Goal: Task Accomplishment & Management: Manage account settings

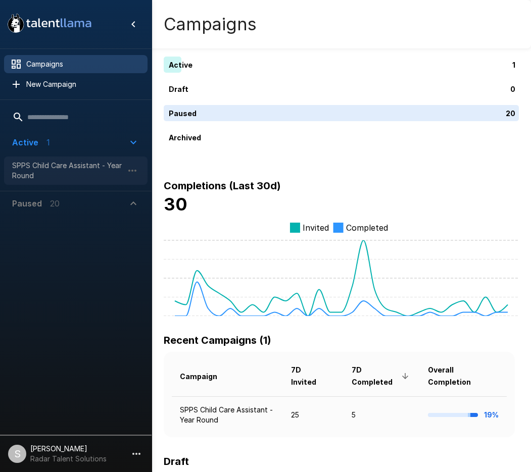
click at [61, 165] on span "SPPS Child Care Assistant - Year Round" at bounding box center [67, 171] width 111 height 20
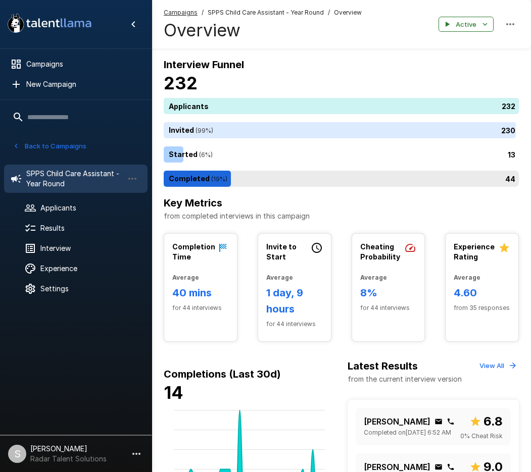
click at [199, 176] on div "44" at bounding box center [343, 179] width 359 height 16
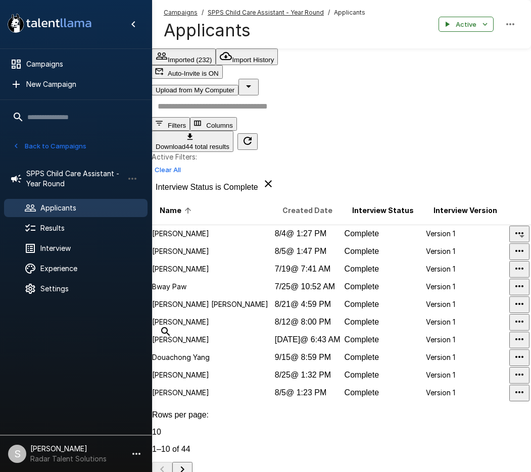
click at [282, 204] on span "Created Date" at bounding box center [307, 210] width 50 height 12
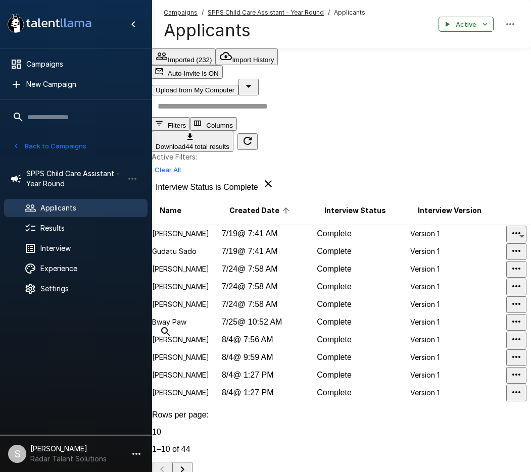
click at [245, 204] on span "Created Date" at bounding box center [260, 210] width 63 height 12
click at [329, 291] on span "Complete" at bounding box center [334, 286] width 34 height 9
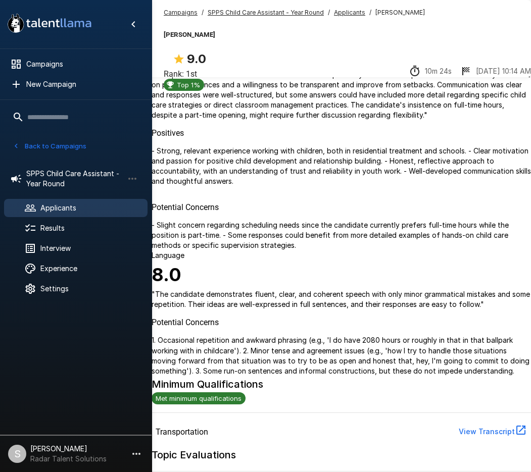
click at [36, 61] on icon "button" at bounding box center [30, 56] width 12 height 12
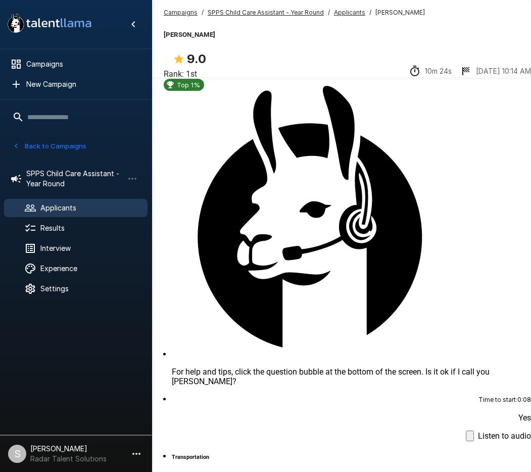
click at [306, 394] on div "Time to start : 0 : 08 Yes Listen to audio" at bounding box center [351, 417] width 359 height 47
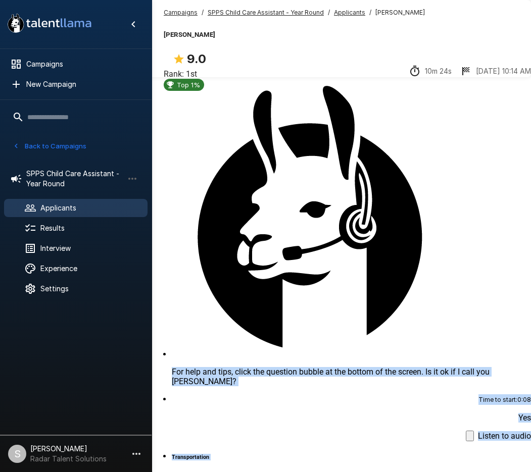
scroll to position [48, 0]
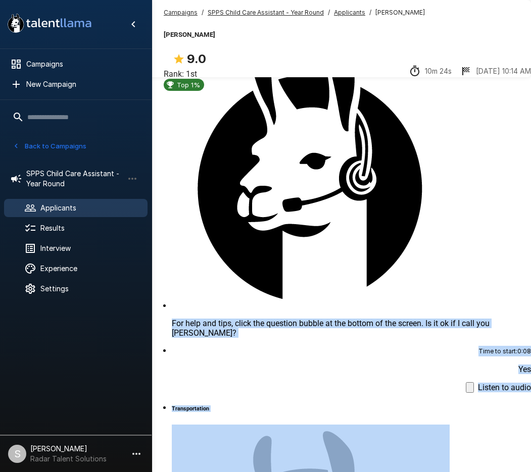
drag, startPoint x: 221, startPoint y: 176, endPoint x: 438, endPoint y: 414, distance: 322.4
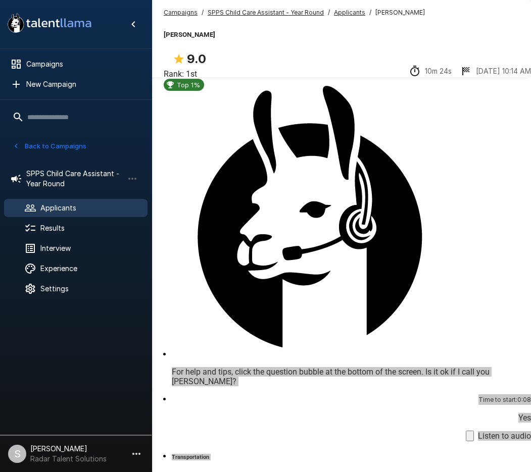
scroll to position [909, 0]
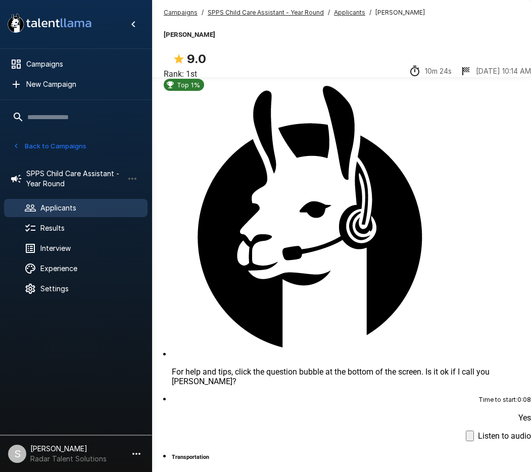
click at [240, 12] on u "SPPS Child Care Assistant - Year Round" at bounding box center [266, 13] width 116 height 8
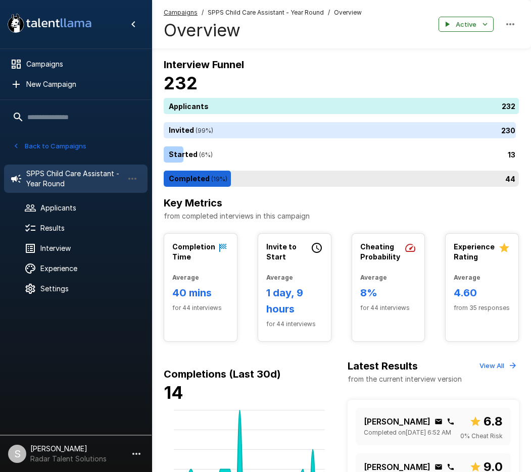
click at [199, 180] on div "44" at bounding box center [343, 179] width 359 height 16
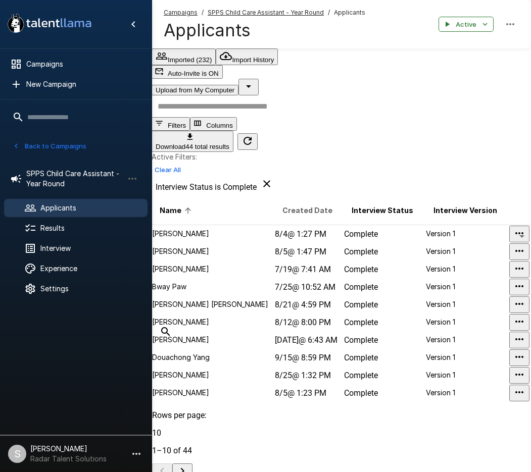
click at [282, 204] on span "Created Date" at bounding box center [307, 210] width 50 height 12
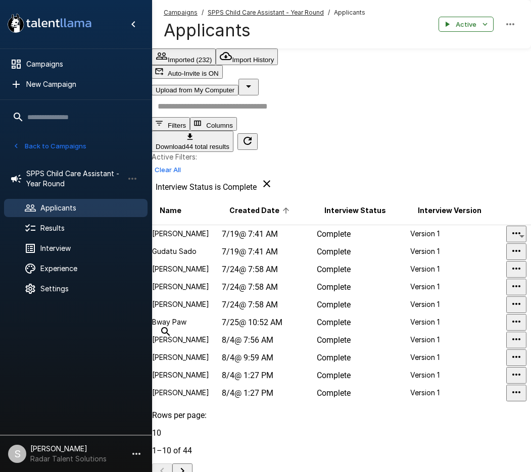
click at [245, 204] on span "Created Date" at bounding box center [260, 210] width 63 height 12
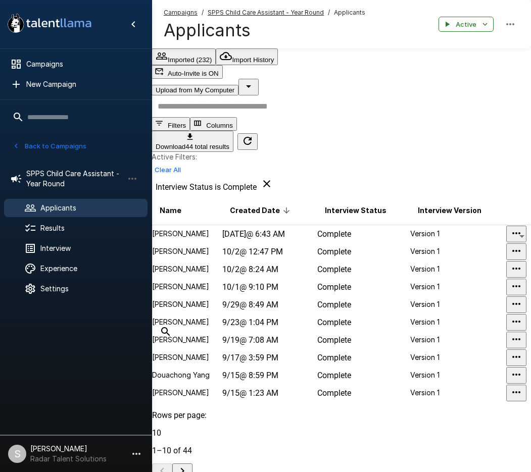
click at [199, 256] on p "[PERSON_NAME]" at bounding box center [186, 251] width 69 height 10
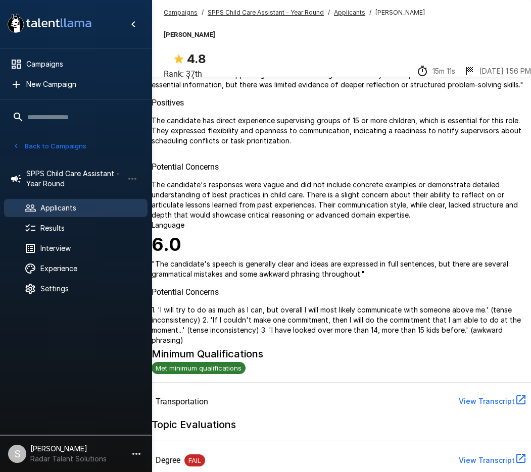
click at [35, 61] on icon "button" at bounding box center [30, 56] width 10 height 10
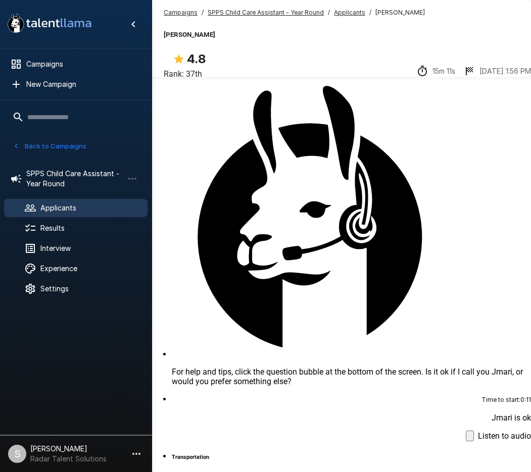
scroll to position [606, 0]
click at [250, 6] on div "Campaigns / SPPS Child Care Assistant - Year Round / Applicants / [PERSON_NAME]…" at bounding box center [340, 24] width 379 height 48
click at [249, 13] on u "SPPS Child Care Assistant - Year Round" at bounding box center [266, 13] width 116 height 8
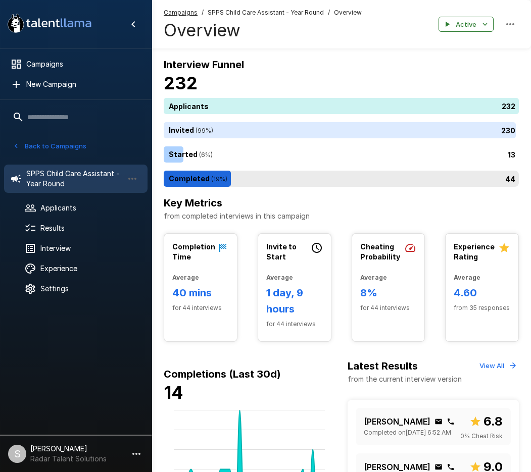
click at [259, 178] on div "44" at bounding box center [343, 179] width 359 height 16
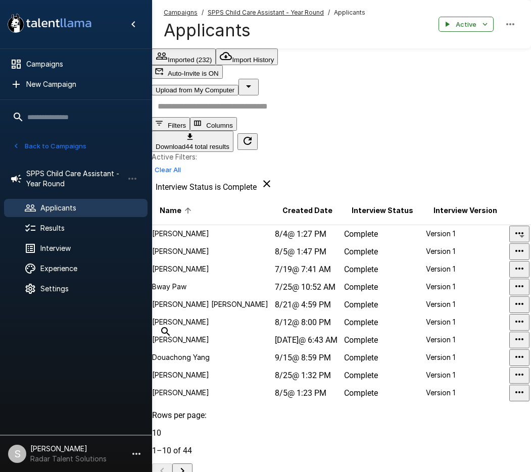
click at [274, 200] on th "Created Date" at bounding box center [308, 210] width 69 height 29
click at [282, 204] on span "Created Date" at bounding box center [307, 210] width 50 height 12
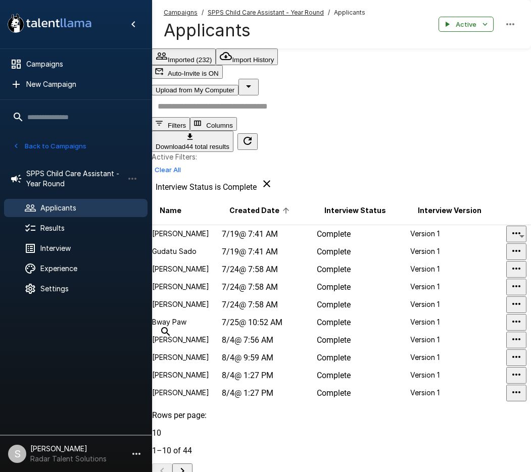
click at [243, 204] on span "Created Date" at bounding box center [260, 210] width 63 height 12
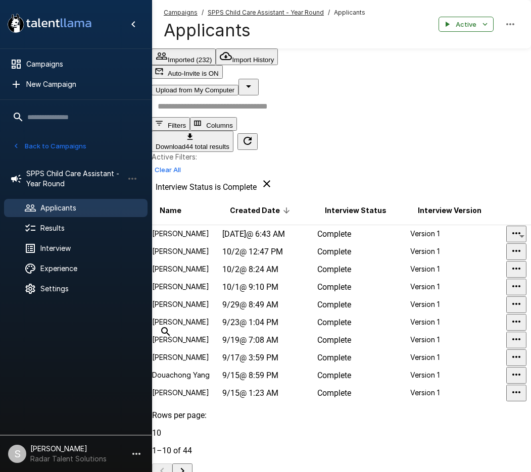
click at [201, 292] on p "[PERSON_NAME]" at bounding box center [186, 287] width 69 height 10
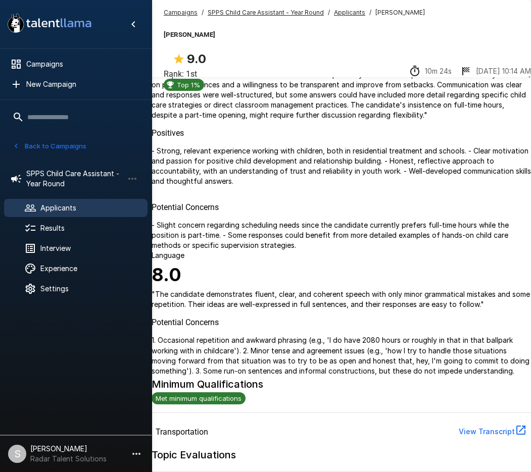
click at [237, 11] on u "SPPS Child Care Assistant - Year Round" at bounding box center [266, 13] width 116 height 8
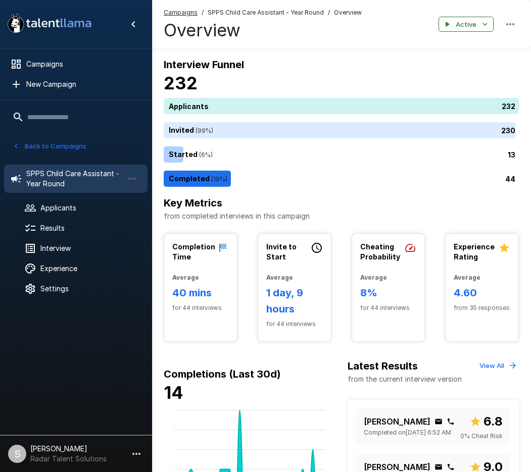
click at [250, 11] on span "SPPS Child Care Assistant - Year Round" at bounding box center [266, 13] width 116 height 10
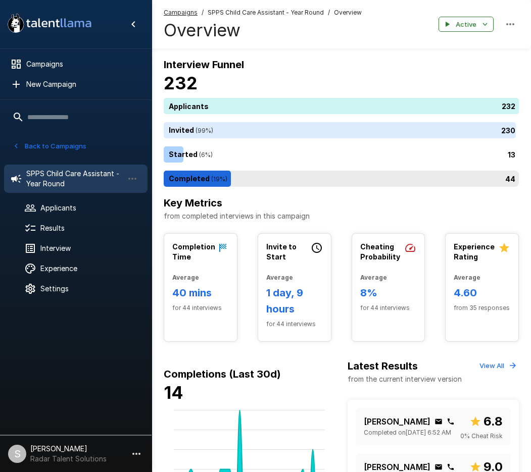
click at [258, 179] on div "44" at bounding box center [343, 179] width 359 height 16
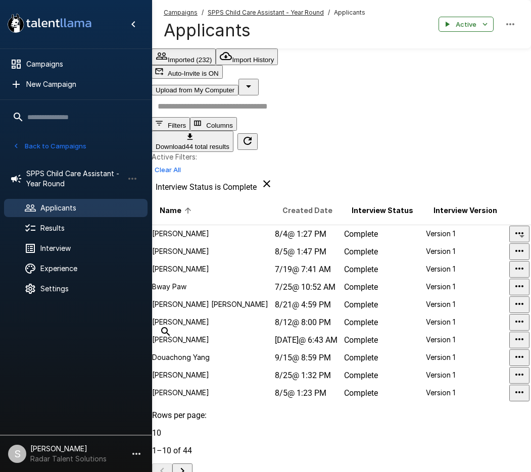
click at [282, 204] on span "Created Date" at bounding box center [307, 210] width 50 height 12
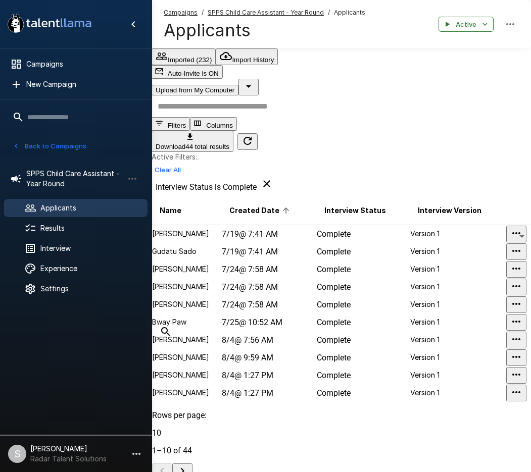
click at [260, 204] on span "Created Date" at bounding box center [260, 210] width 63 height 12
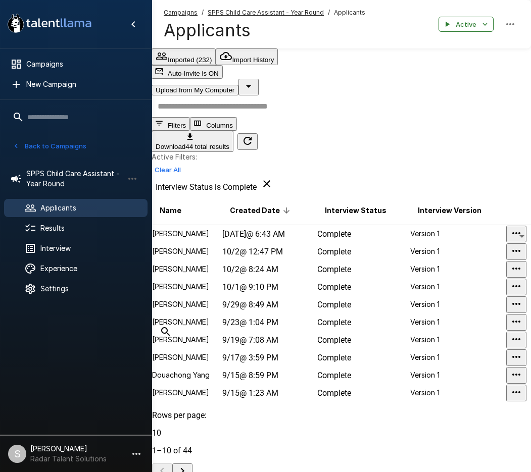
click at [196, 229] on p "[PERSON_NAME]" at bounding box center [186, 234] width 69 height 10
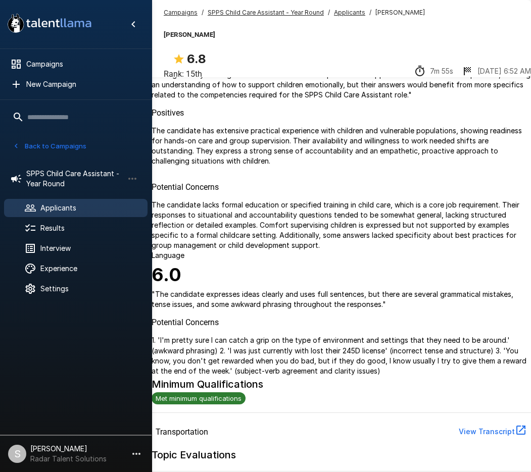
drag, startPoint x: 313, startPoint y: 160, endPoint x: 298, endPoint y: 142, distance: 22.9
click at [313, 100] on p "" The candidate demonstrates significant experience in personal care and group …" at bounding box center [340, 69] width 379 height 61
click at [36, 59] on icon "button" at bounding box center [30, 56] width 12 height 12
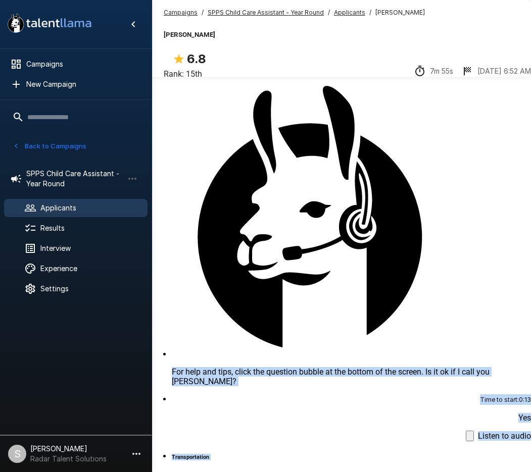
scroll to position [48, 0]
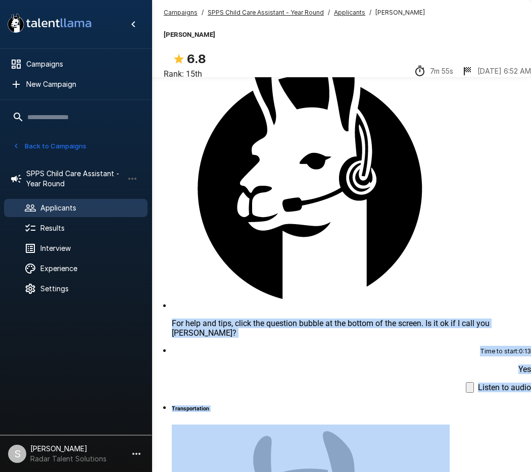
drag, startPoint x: 220, startPoint y: 173, endPoint x: 406, endPoint y: 406, distance: 298.9
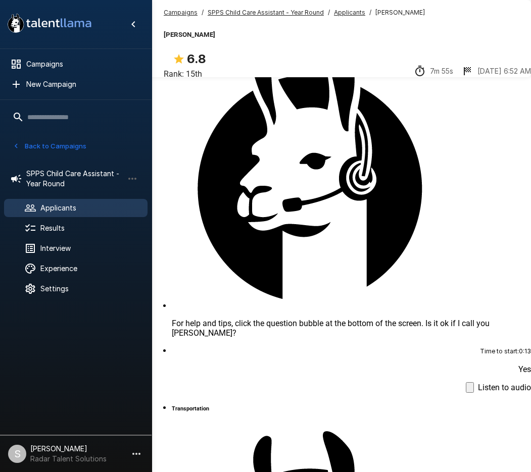
scroll to position [1731, 0]
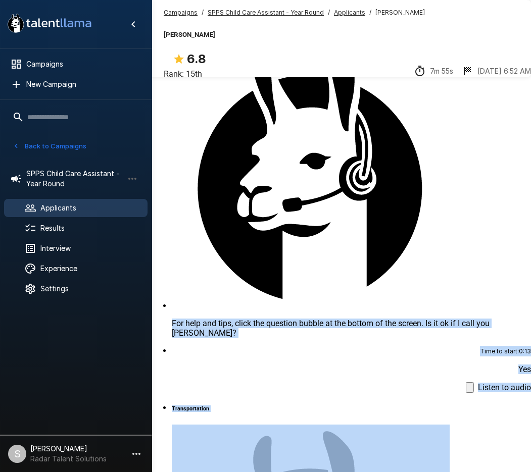
scroll to position [2438, 0]
drag, startPoint x: 222, startPoint y: 129, endPoint x: 426, endPoint y: 410, distance: 347.4
copy ul "For help and tips, click the question bubble at the bottom of the screen. Is it…"
